Goal: Task Accomplishment & Management: Manage account settings

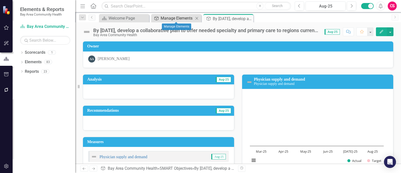
click at [168, 18] on div "Manage Elements" at bounding box center [177, 18] width 33 height 6
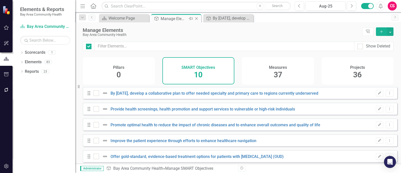
checkbox input "false"
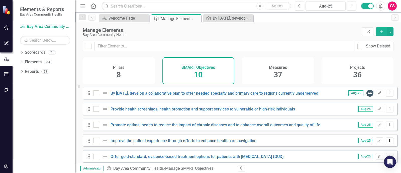
click at [123, 76] on div "Pillars 8" at bounding box center [119, 70] width 72 height 27
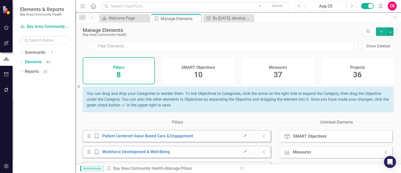
click at [383, 154] on icon "Collapse" at bounding box center [385, 152] width 5 height 4
click at [261, 138] on icon "Collapse" at bounding box center [263, 136] width 5 height 4
click at [261, 154] on icon "Collapse" at bounding box center [263, 152] width 5 height 4
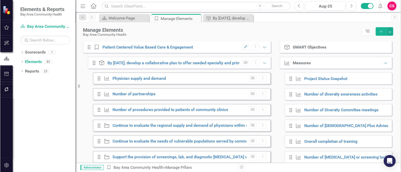
scroll to position [89, 0]
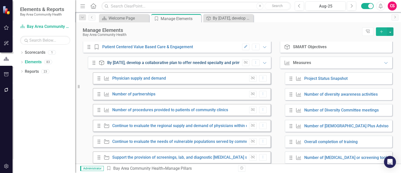
click at [133, 65] on link "By [DATE], develop a collaborative plan to offer needed specialty and primary c…" at bounding box center [211, 62] width 208 height 5
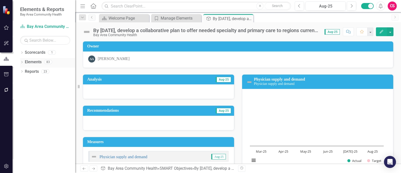
click at [35, 60] on link "Elements" at bounding box center [33, 62] width 17 height 6
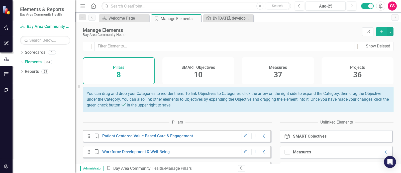
click at [178, 70] on div "SMART Objectives 10" at bounding box center [198, 70] width 72 height 27
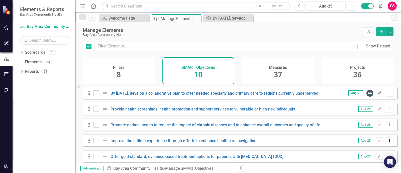
checkbox input "false"
click at [376, 95] on button "Edit" at bounding box center [379, 93] width 7 height 7
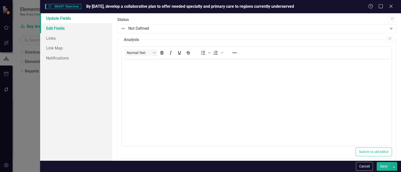
click at [77, 28] on link "Edit Fields" at bounding box center [76, 28] width 72 height 10
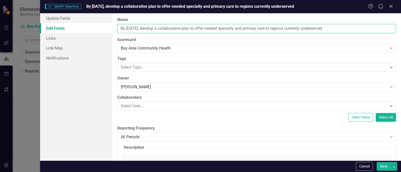
click at [156, 29] on input "By [DATE], develop a collaborative plan to offer needed specialty and primary c…" at bounding box center [256, 28] width 279 height 9
click at [156, 28] on input "By [DATE], develop a collaborative plan to offer needed specialty and primary c…" at bounding box center [256, 28] width 279 height 9
paste input "increase the number of unduplicated patients receiving integrated care (defined…"
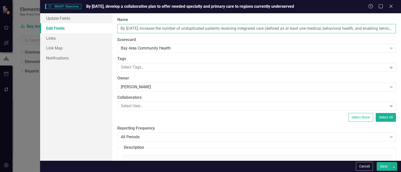
scroll to position [0, 239]
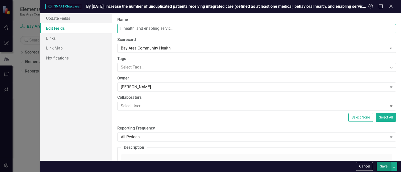
type input "By [DATE], increase the number of unduplicated patients receiving integrated ca…"
click at [381, 169] on button "Save" at bounding box center [383, 166] width 14 height 9
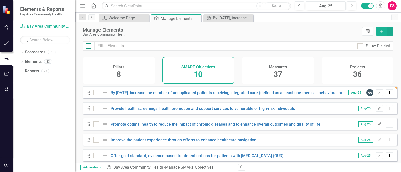
click at [87, 46] on input "checkbox" at bounding box center [87, 45] width 3 height 3
checkbox input "true"
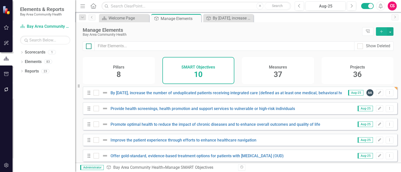
checkbox input "true"
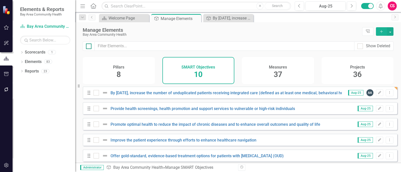
checkbox input "true"
click at [96, 96] on div at bounding box center [96, 93] width 6 height 6
click at [96, 93] on input "checkbox" at bounding box center [94, 91] width 3 height 3
checkbox input "false"
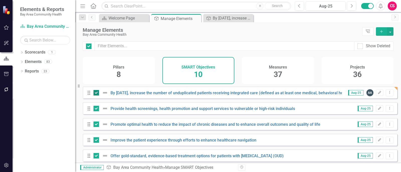
checkbox input "false"
click at [390, 32] on button "button" at bounding box center [390, 31] width 7 height 9
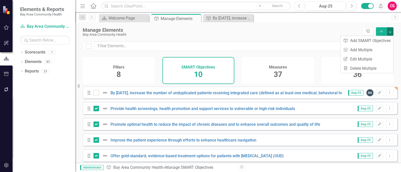
click at [392, 33] on button "button" at bounding box center [390, 31] width 7 height 9
click at [389, 30] on button "button" at bounding box center [390, 31] width 7 height 9
click at [374, 69] on link "Trash Delete Multiple" at bounding box center [366, 68] width 53 height 9
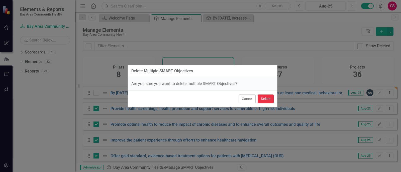
click at [263, 99] on button "Delete" at bounding box center [265, 99] width 16 height 9
checkbox input "false"
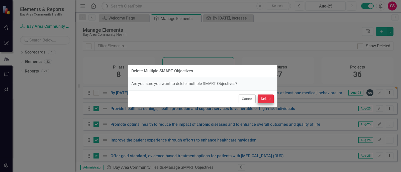
checkbox input "false"
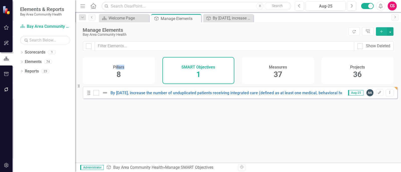
click at [116, 70] on div "Pillars 8" at bounding box center [119, 70] width 72 height 27
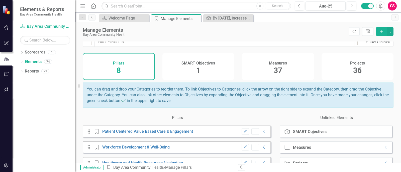
scroll to position [3, 0]
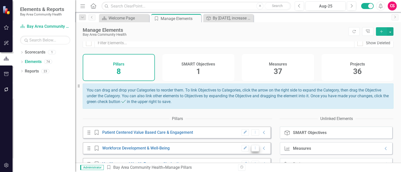
click at [253, 150] on icon "Dropdown Menu" at bounding box center [255, 148] width 4 height 3
click at [260, 144] on link "Trash Delete Pillar" at bounding box center [266, 143] width 40 height 9
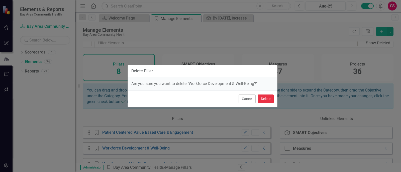
click at [272, 98] on button "Delete" at bounding box center [265, 99] width 16 height 9
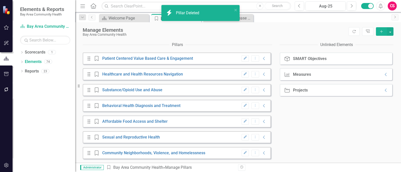
scroll to position [80, 0]
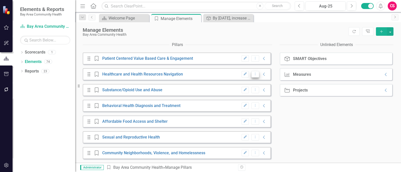
click at [251, 77] on button "Dropdown Menu" at bounding box center [255, 74] width 8 height 7
click at [256, 92] on link "Trash Delete Pillar" at bounding box center [266, 91] width 40 height 9
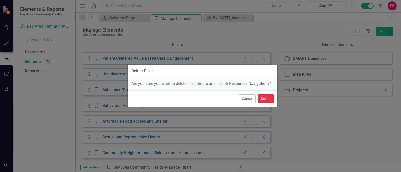
click at [261, 100] on button "Delete" at bounding box center [265, 99] width 16 height 9
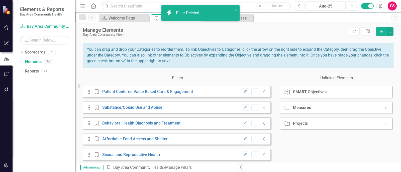
scroll to position [65, 0]
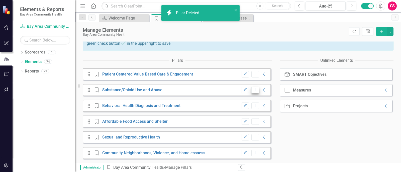
click at [253, 89] on icon "Dropdown Menu" at bounding box center [255, 89] width 4 height 3
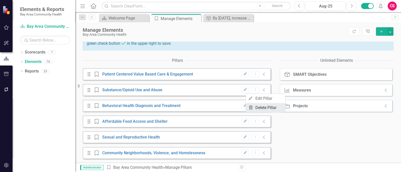
click at [258, 104] on link "Trash Delete Pillar" at bounding box center [266, 107] width 40 height 9
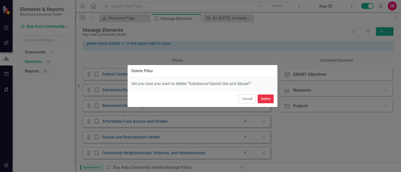
click at [261, 100] on button "Delete" at bounding box center [265, 99] width 16 height 9
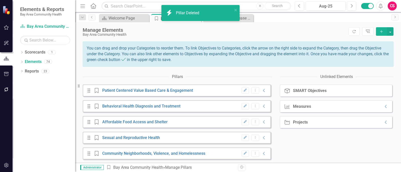
scroll to position [49, 0]
click at [250, 101] on div "Drag Pillar Behavioral Health Diagnosis and Treatment Edit Dropdown Menu Collap…" at bounding box center [177, 106] width 188 height 12
click at [251, 104] on button "Dropdown Menu" at bounding box center [255, 106] width 8 height 7
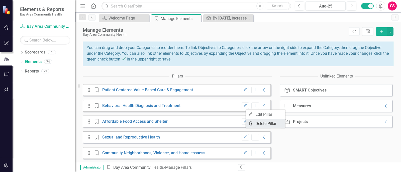
click at [259, 121] on link "Trash Delete Pillar" at bounding box center [266, 123] width 40 height 9
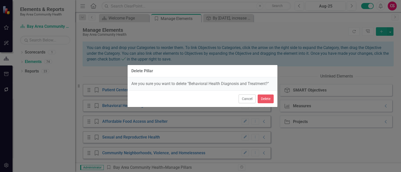
click at [267, 100] on div "Show Deleted Pillars 5 SMART Objectives 1 Measures 37 Projects 36 You can drag …" at bounding box center [238, 102] width 326 height 121
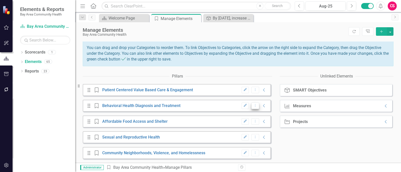
click at [251, 104] on button "Dropdown Menu" at bounding box center [255, 106] width 8 height 7
click at [256, 121] on link "Trash Delete Pillar" at bounding box center [266, 123] width 40 height 9
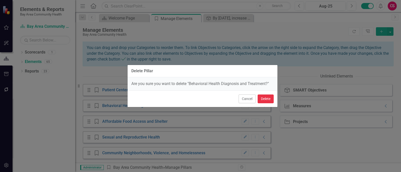
click at [263, 99] on button "Delete" at bounding box center [265, 99] width 16 height 9
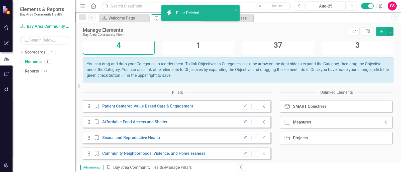
scroll to position [33, 0]
click at [251, 120] on button "Dropdown Menu" at bounding box center [255, 121] width 8 height 7
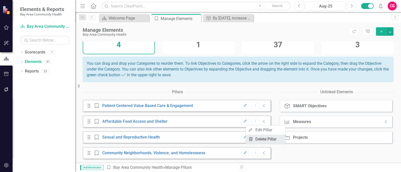
click at [256, 137] on link "Trash Delete Pillar" at bounding box center [266, 139] width 40 height 9
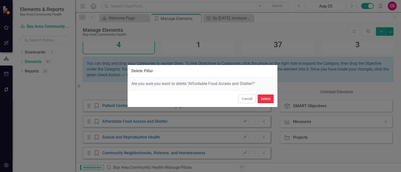
click at [265, 99] on button "Delete" at bounding box center [265, 99] width 16 height 9
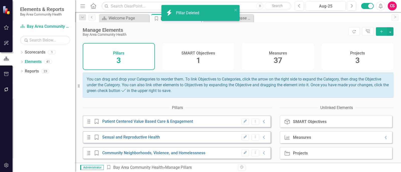
scroll to position [17, 0]
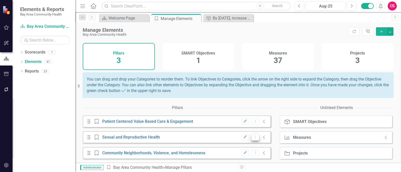
click at [253, 137] on icon "Dropdown Menu" at bounding box center [255, 137] width 4 height 3
click at [256, 154] on link "Trash Delete Pillar" at bounding box center [266, 155] width 40 height 9
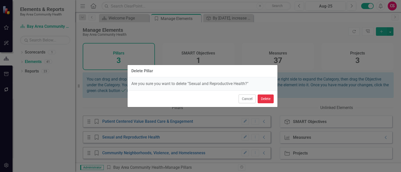
click at [266, 95] on button "Delete" at bounding box center [265, 99] width 16 height 9
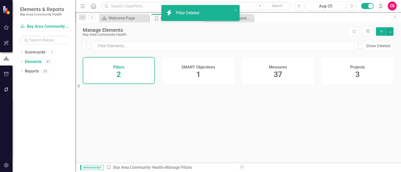
scroll to position [0, 0]
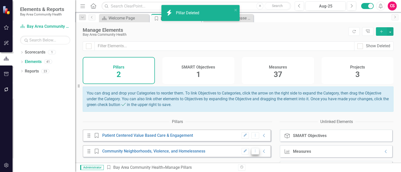
click at [253, 153] on icon "Dropdown Menu" at bounding box center [255, 151] width 4 height 3
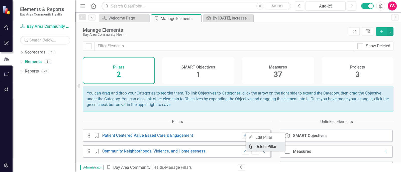
click at [257, 149] on link "Trash Delete Pillar" at bounding box center [266, 146] width 40 height 9
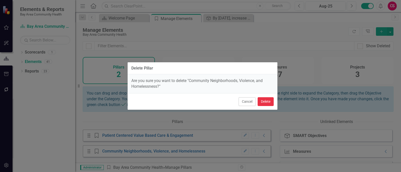
click at [267, 103] on button "Delete" at bounding box center [265, 101] width 16 height 9
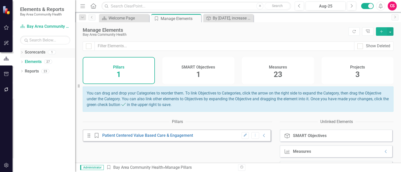
click at [40, 50] on link "Scorecards" at bounding box center [35, 53] width 21 height 6
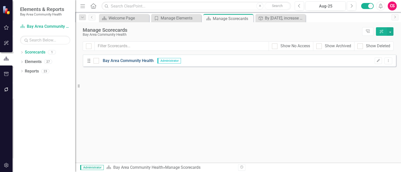
click at [130, 59] on link "Bay Area Community Health" at bounding box center [126, 61] width 55 height 6
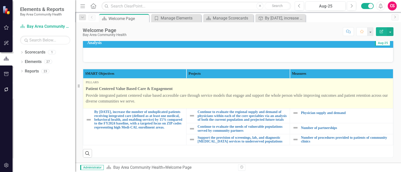
scroll to position [85, 0]
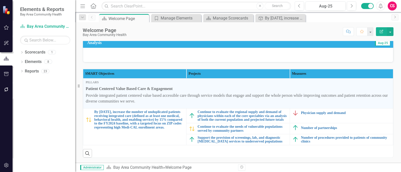
drag, startPoint x: 187, startPoint y: 53, endPoint x: 176, endPoint y: 52, distance: 10.8
click at [176, 52] on div at bounding box center [238, 55] width 310 height 15
